Goal: Navigation & Orientation: Find specific page/section

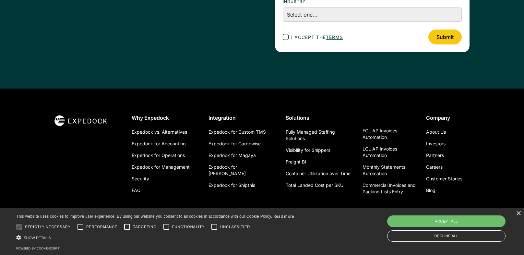
scroll to position [2356, 0]
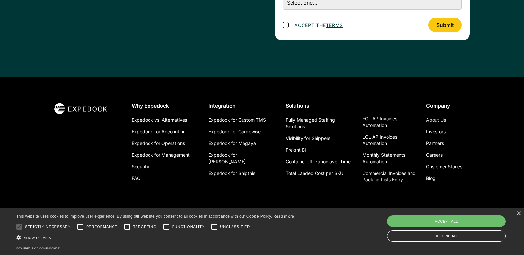
click at [436, 119] on link "About Us" at bounding box center [436, 120] width 20 height 12
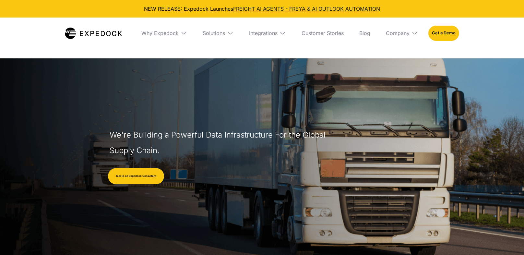
select select
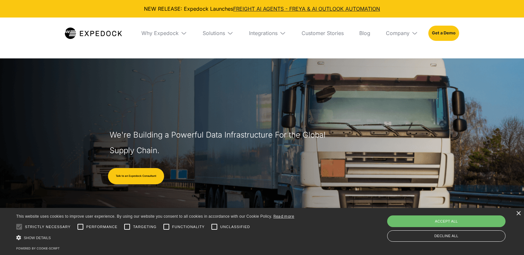
click at [412, 35] on img at bounding box center [415, 33] width 6 height 6
